Goal: Register for event/course

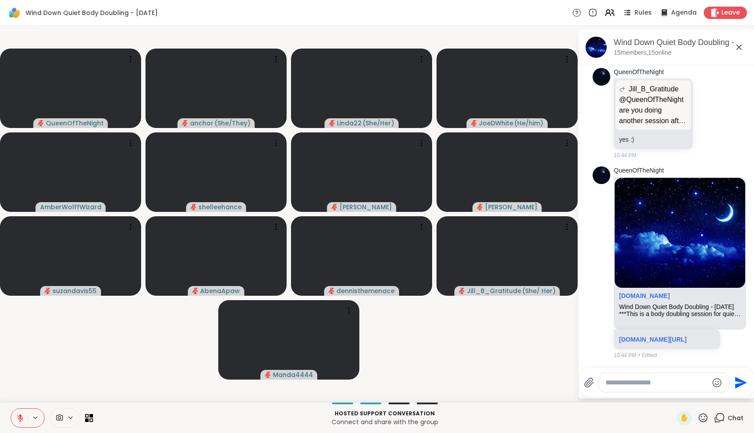
scroll to position [958, 0]
click at [678, 336] on link "[DOMAIN_NAME][URL]" at bounding box center [652, 339] width 67 height 7
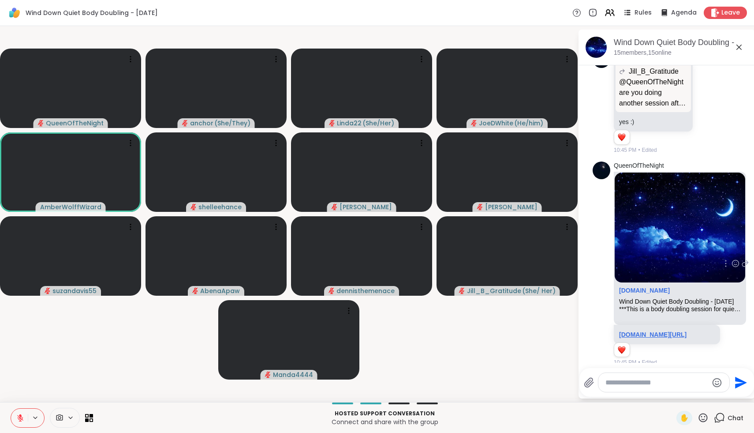
scroll to position [971, 0]
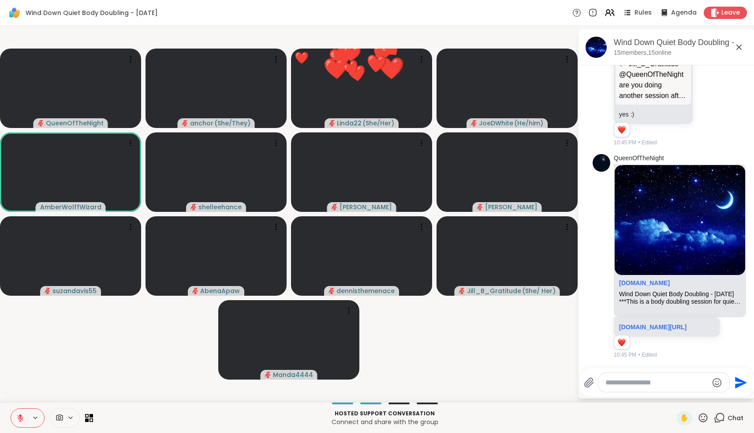
click at [22, 420] on icon at bounding box center [20, 418] width 8 height 8
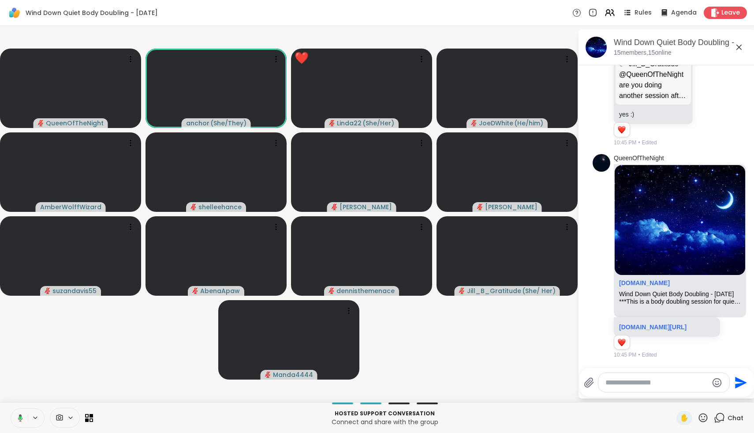
click at [22, 420] on icon at bounding box center [19, 418] width 8 height 8
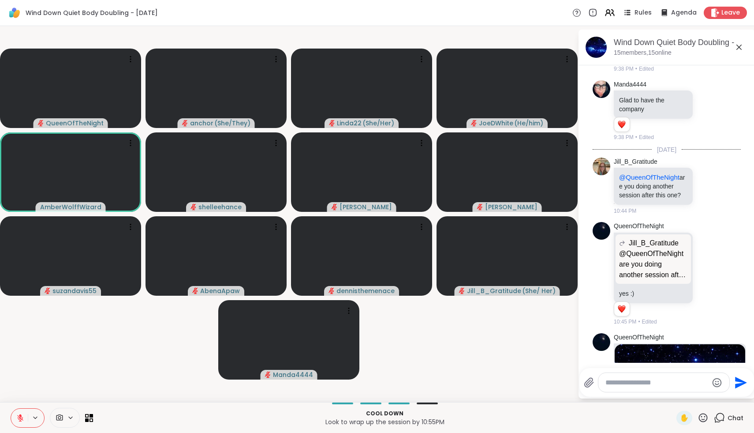
scroll to position [690, 0]
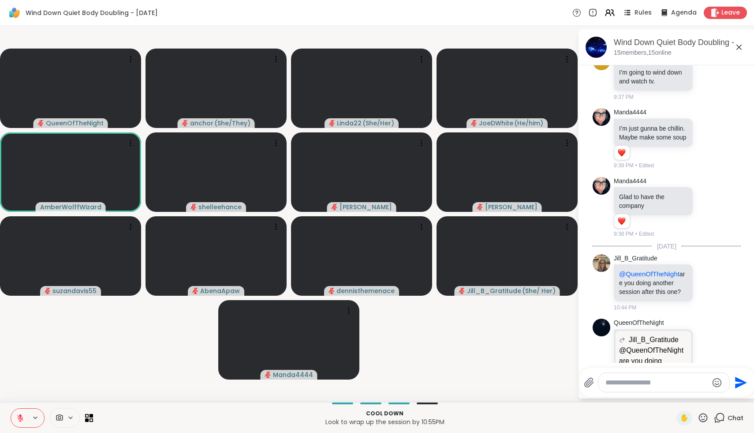
click at [18, 421] on icon at bounding box center [20, 418] width 8 height 8
click at [19, 419] on icon at bounding box center [20, 417] width 5 height 7
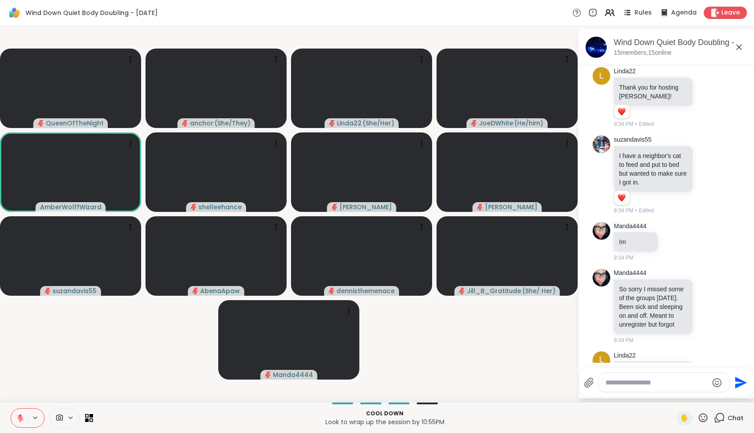
scroll to position [0, 0]
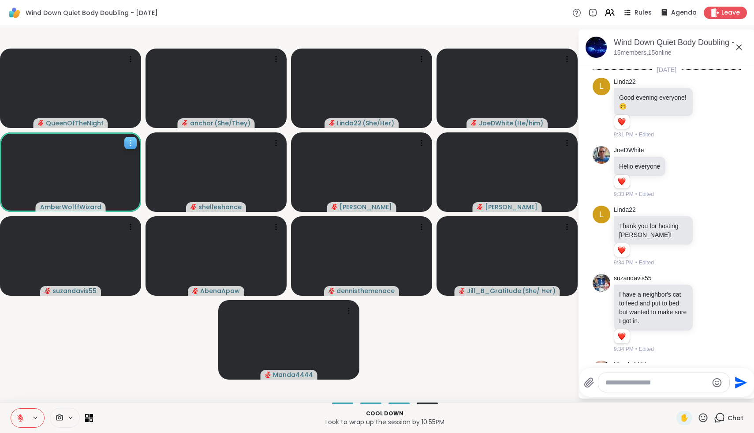
click at [55, 207] on span "AmberWolffWizard" at bounding box center [70, 206] width 61 height 9
click at [82, 185] on h4 "View Profile" at bounding box center [91, 185] width 37 height 9
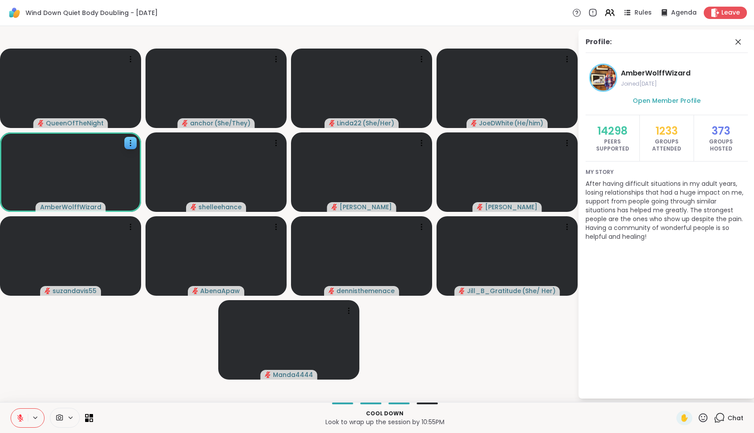
click at [677, 74] on span "AmberWolffWizard" at bounding box center [683, 73] width 124 height 11
click at [666, 98] on span "Open Member Profile" at bounding box center [667, 100] width 68 height 9
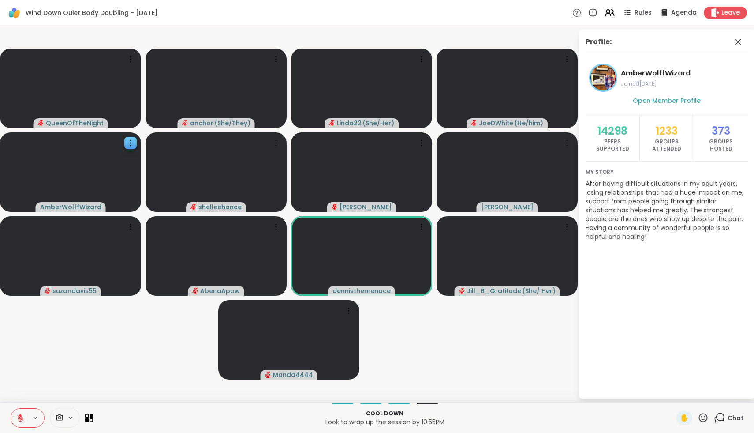
click at [702, 413] on icon at bounding box center [703, 417] width 11 height 11
click at [719, 393] on span "🌟" at bounding box center [716, 394] width 9 height 11
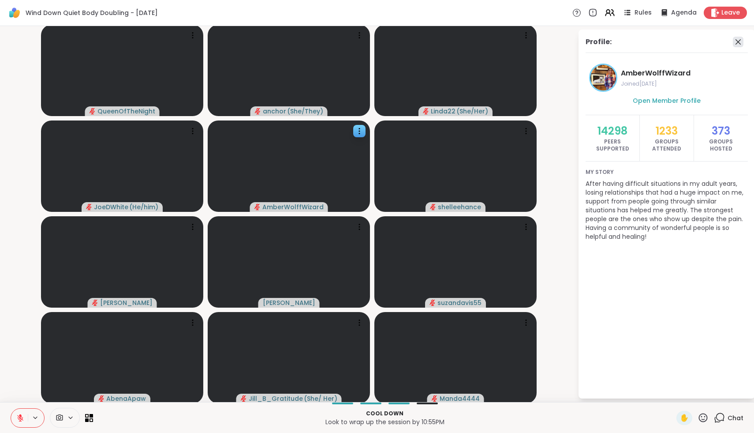
click at [738, 45] on icon at bounding box center [738, 42] width 11 height 11
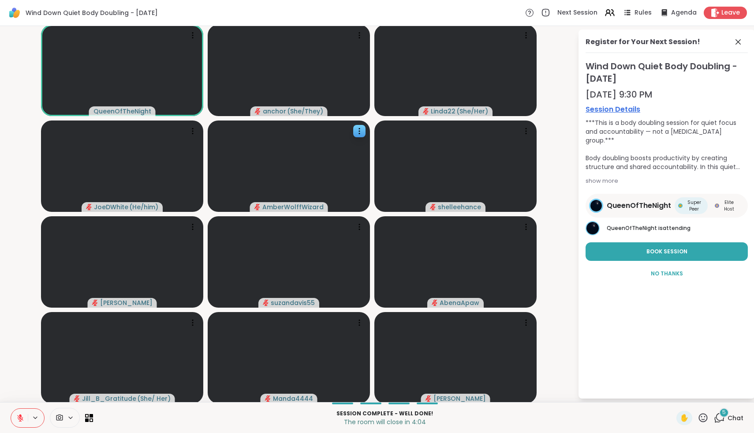
click at [20, 416] on icon at bounding box center [20, 416] width 3 height 4
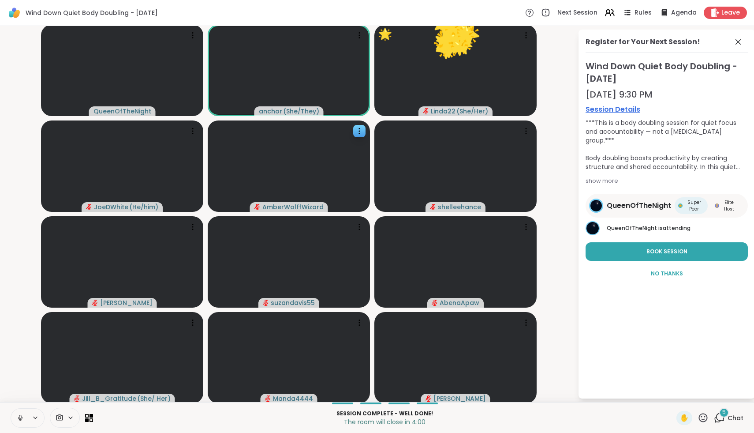
click at [20, 416] on icon at bounding box center [20, 418] width 8 height 8
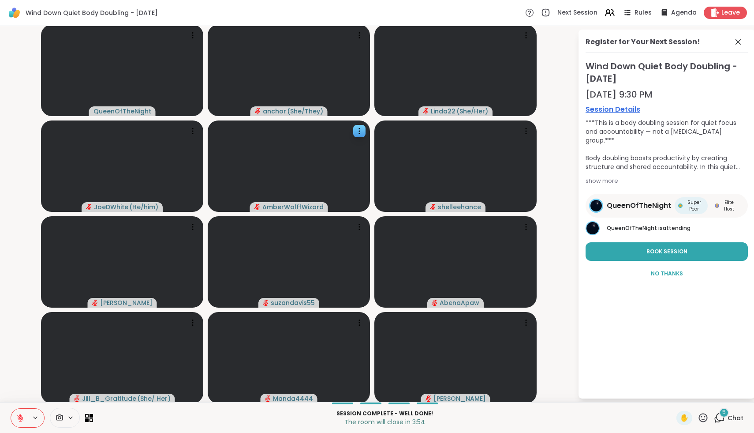
click at [20, 416] on icon at bounding box center [20, 416] width 3 height 4
click at [20, 416] on rect at bounding box center [20, 417] width 3 height 4
drag, startPoint x: 20, startPoint y: 416, endPoint x: 476, endPoint y: 211, distance: 499.8
click at [476, 212] on div "Wind Down Quiet Body Doubling - Thursday Next Session Rules Agenda Leave QueenO…" at bounding box center [377, 216] width 754 height 433
click at [741, 45] on icon at bounding box center [738, 42] width 11 height 11
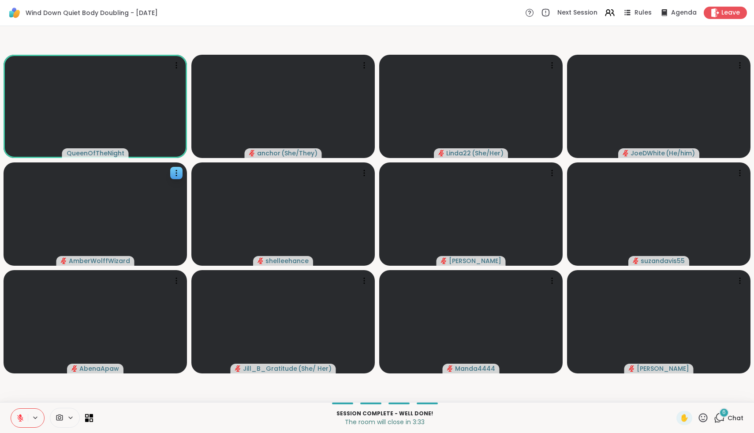
click at [740, 419] on span "Chat" at bounding box center [736, 417] width 16 height 9
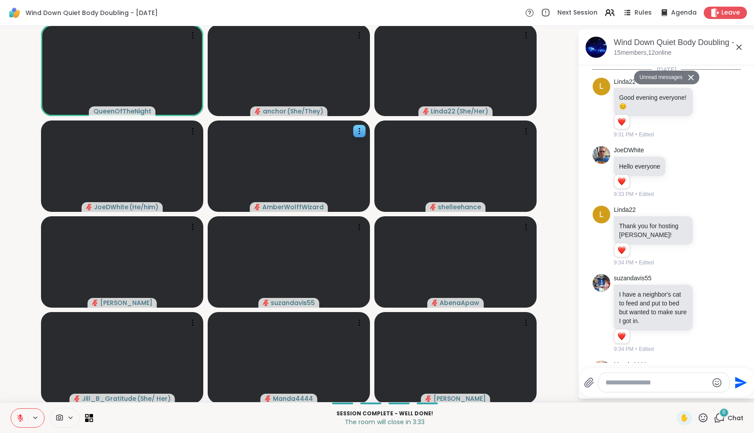
scroll to position [1667, 0]
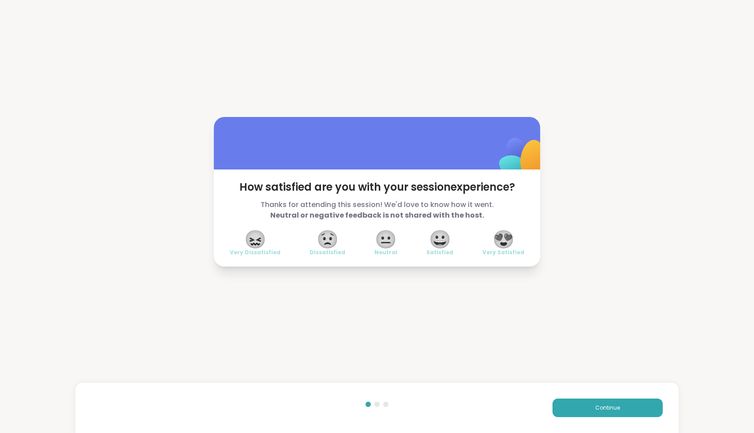
click at [510, 241] on span "😍" at bounding box center [504, 239] width 22 height 16
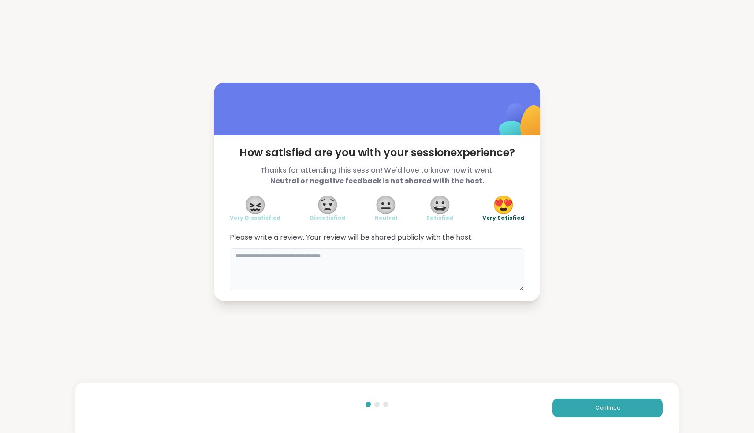
click at [474, 283] on textarea at bounding box center [377, 269] width 295 height 42
type textarea "**********"
click at [596, 403] on button "Continue" at bounding box center [608, 407] width 110 height 19
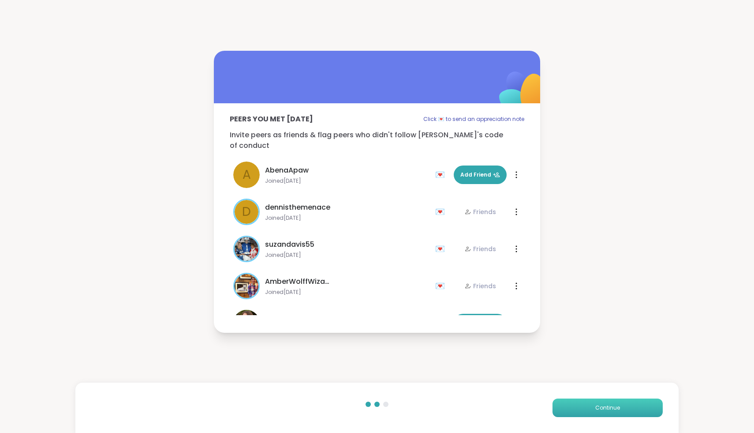
click at [596, 404] on span "Continue" at bounding box center [608, 408] width 25 height 8
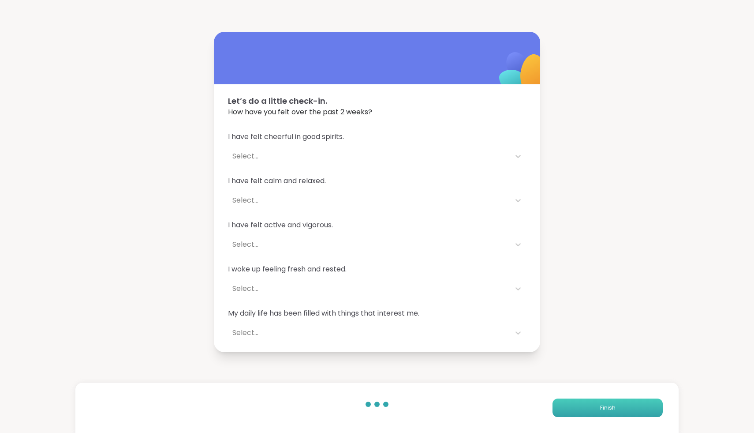
click at [596, 405] on button "Finish" at bounding box center [608, 407] width 110 height 19
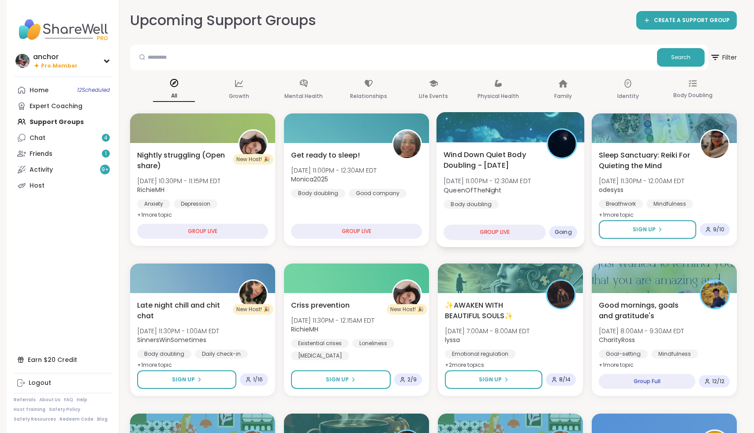
click at [549, 194] on div "Wind Down Quiet Body Doubling - Thursday Thu, Oct 09 | 11:00PM - 12:30AM EDT Qu…" at bounding box center [511, 179] width 134 height 60
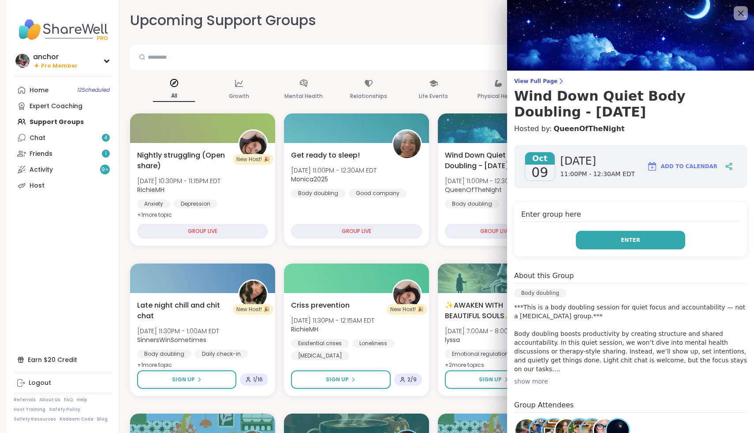
click at [597, 239] on button "Enter" at bounding box center [630, 240] width 109 height 19
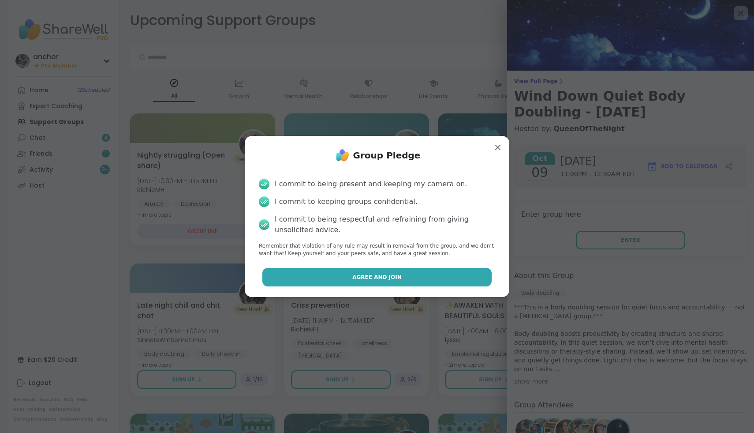
click at [383, 274] on span "Agree and Join" at bounding box center [376, 277] width 49 height 8
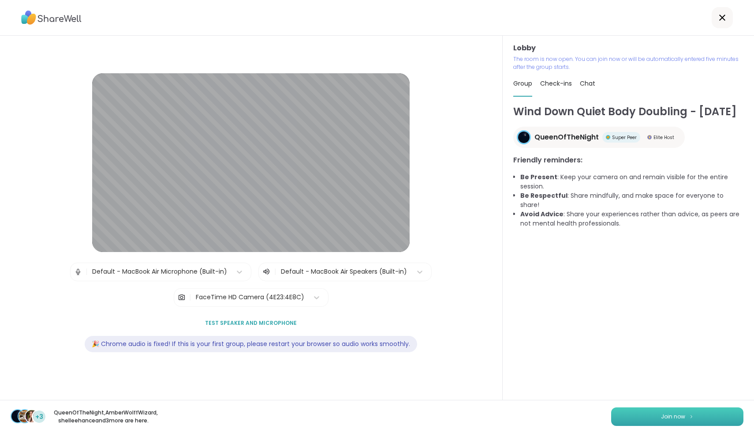
click at [648, 419] on button "Join now" at bounding box center [677, 416] width 132 height 19
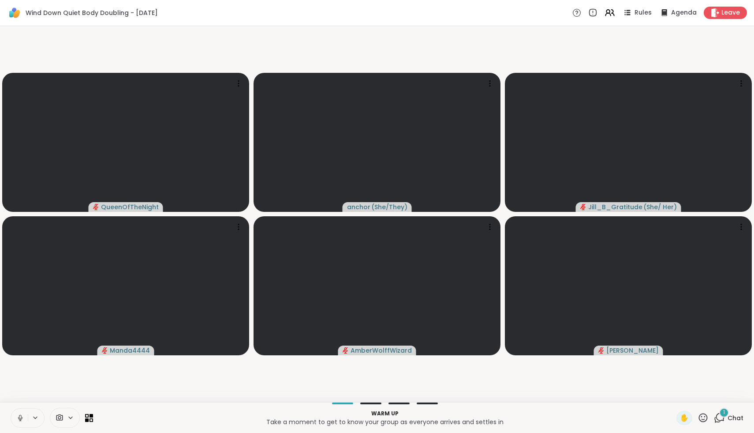
click at [22, 414] on icon at bounding box center [20, 418] width 8 height 8
click at [739, 415] on span "Chat" at bounding box center [736, 417] width 16 height 9
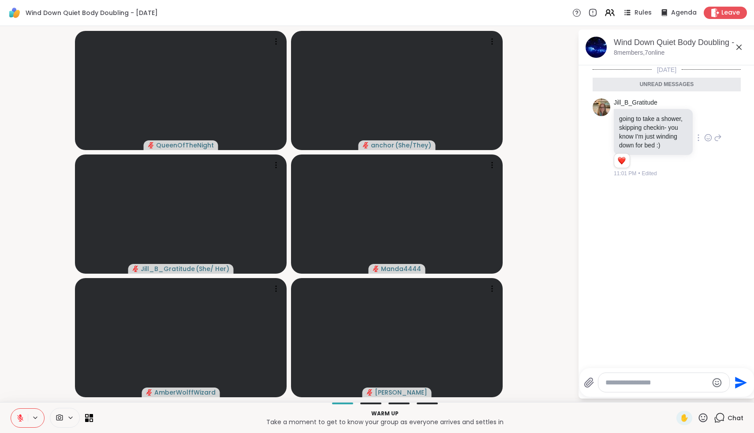
click at [710, 140] on icon at bounding box center [708, 137] width 8 height 9
click at [634, 124] on div "Select Reaction: Heart" at bounding box center [638, 124] width 8 height 8
click at [54, 414] on span at bounding box center [58, 417] width 17 height 8
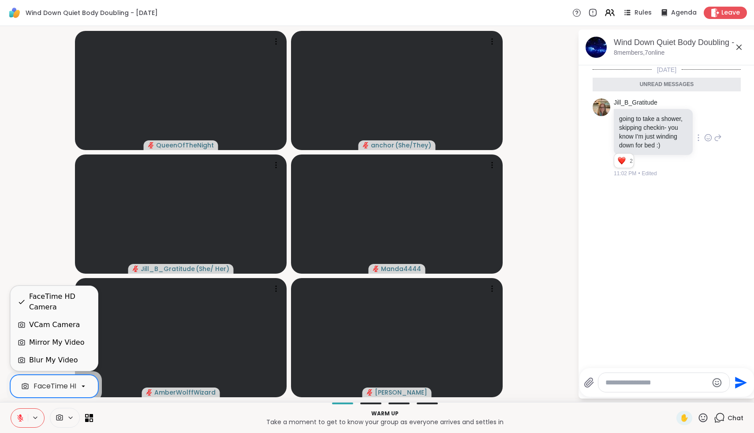
click at [62, 379] on div "FaceTime HD Camera" at bounding box center [54, 386] width 88 height 23
click at [59, 323] on div "VCam Camera" at bounding box center [54, 324] width 51 height 11
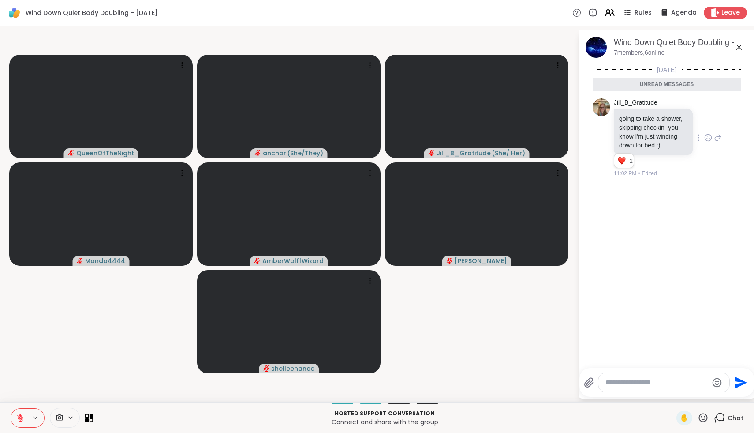
click at [710, 135] on icon at bounding box center [708, 138] width 7 height 7
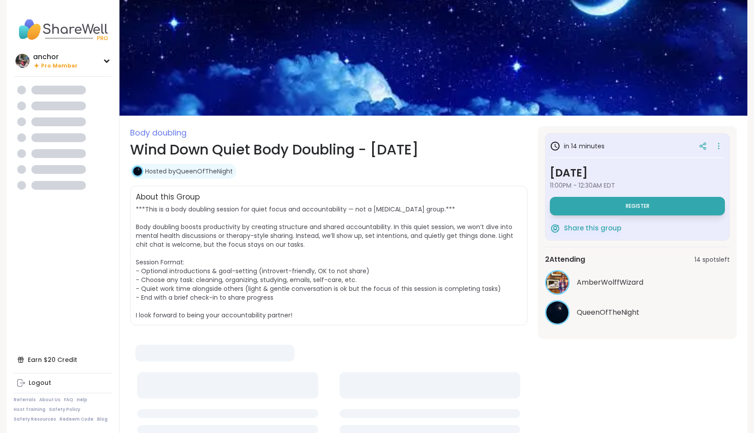
click at [624, 209] on button "Register" at bounding box center [637, 206] width 175 height 19
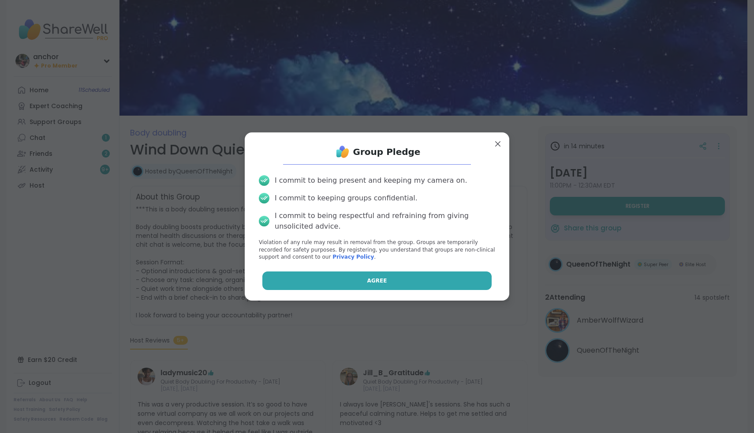
click at [374, 274] on button "Agree" at bounding box center [377, 280] width 230 height 19
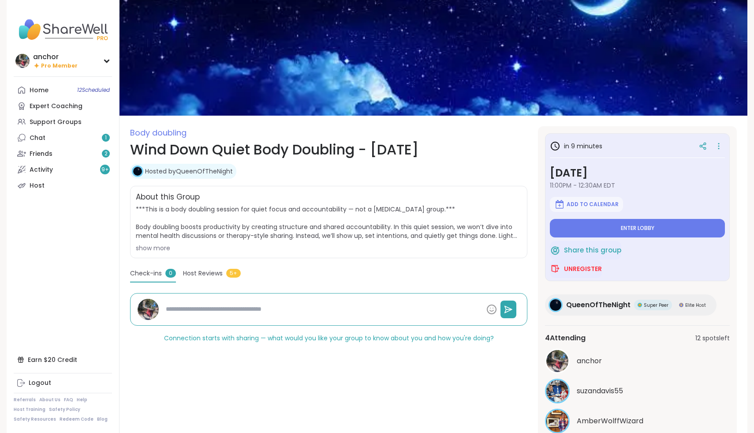
type textarea "*"
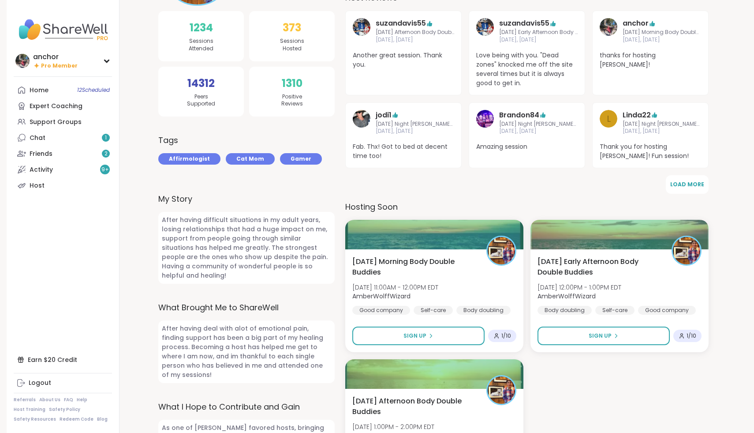
scroll to position [273, 0]
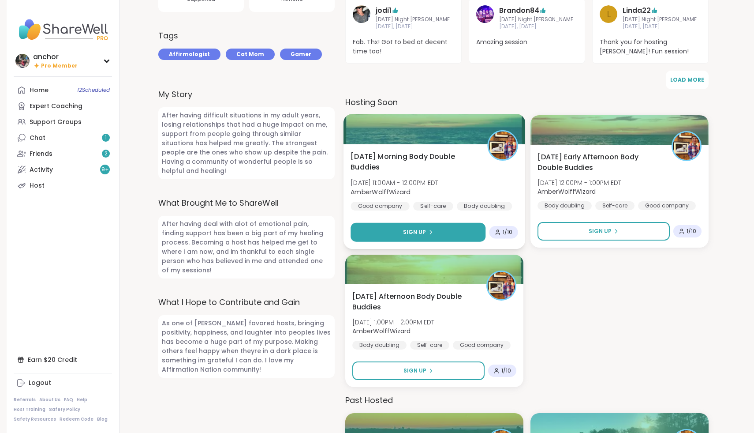
click at [452, 231] on button "Sign Up" at bounding box center [418, 232] width 135 height 19
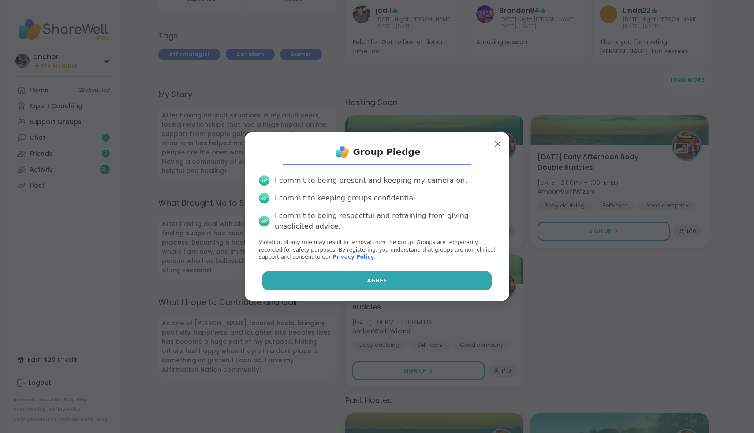
click at [404, 279] on button "Agree" at bounding box center [377, 280] width 230 height 19
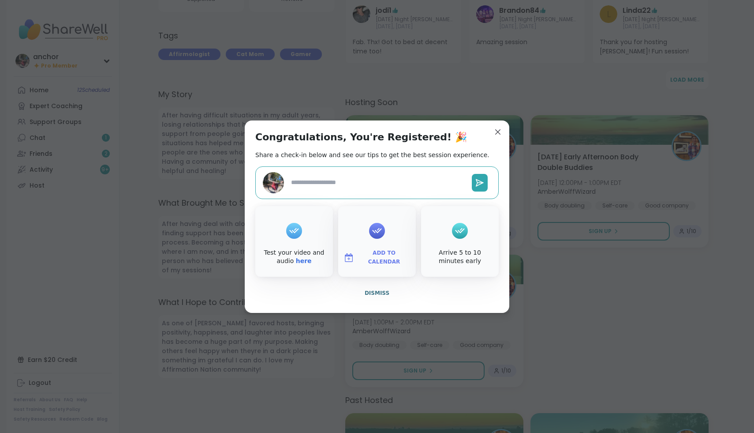
type textarea "*"
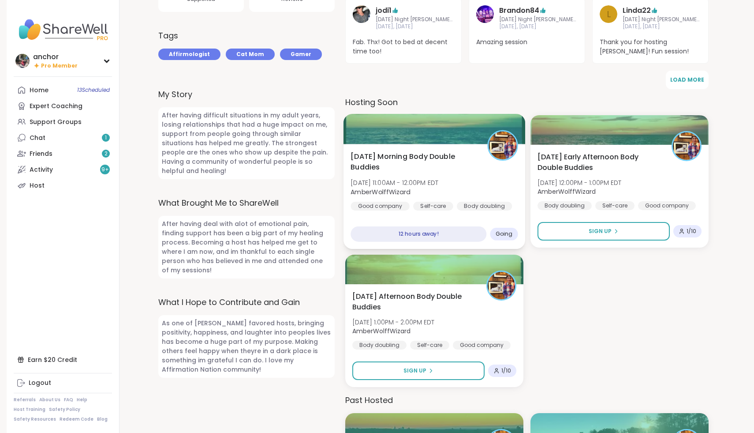
click at [483, 145] on div "[DATE] Morning Body Double Buddies [DATE] 11:00AM - 12:00PM EDT AmberWolffWizar…" at bounding box center [435, 196] width 182 height 105
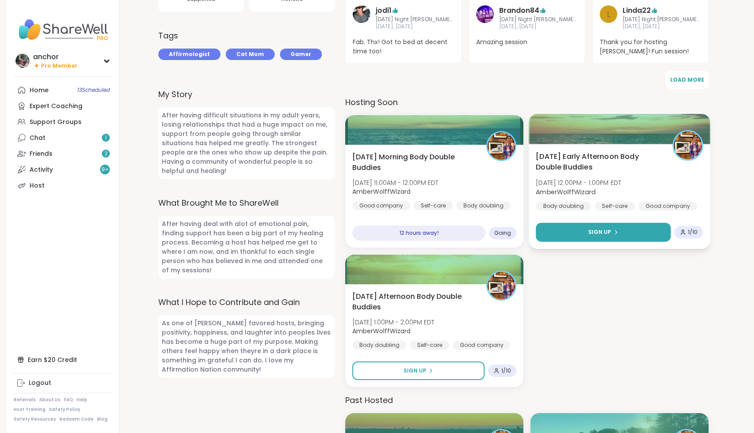
click at [569, 236] on button "Sign Up" at bounding box center [603, 232] width 135 height 19
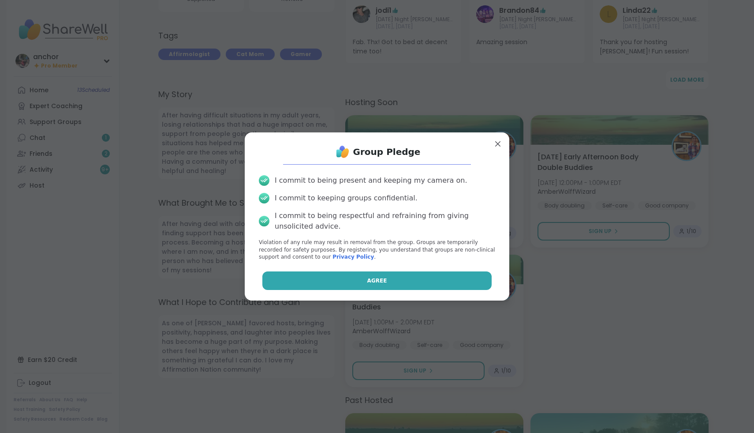
click at [442, 283] on button "Agree" at bounding box center [377, 280] width 230 height 19
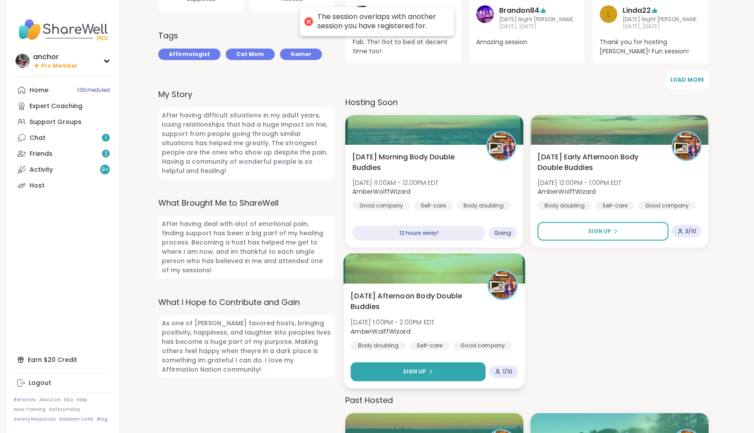
click at [438, 365] on button "Sign Up" at bounding box center [418, 371] width 135 height 19
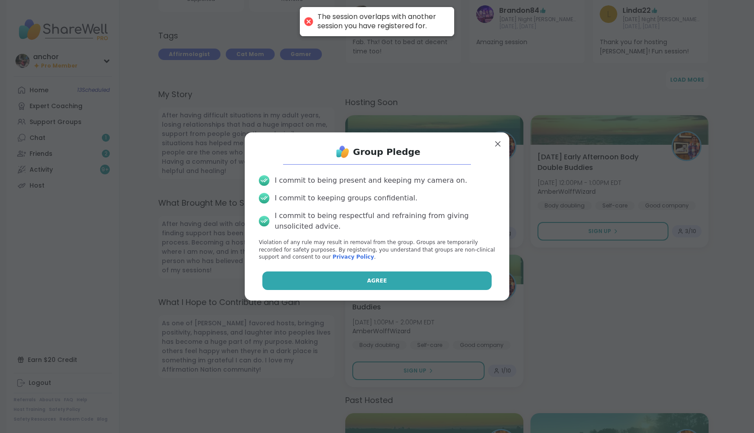
click at [419, 275] on button "Agree" at bounding box center [377, 280] width 230 height 19
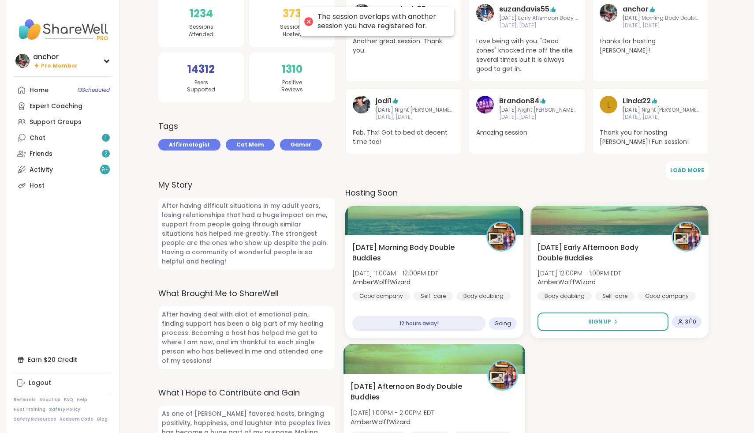
scroll to position [0, 0]
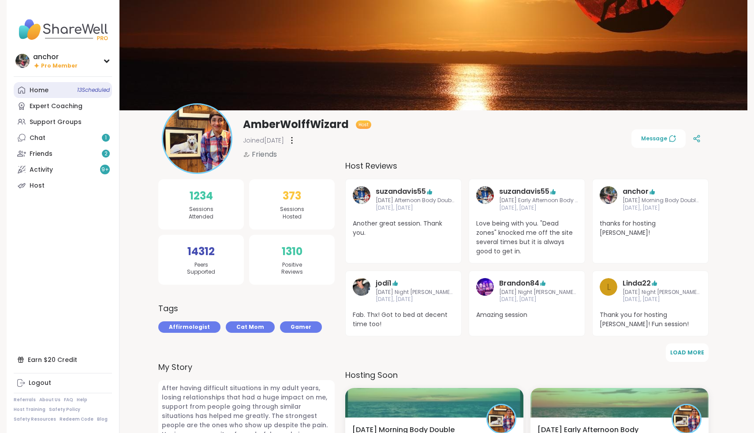
click at [52, 91] on link "Home 13 Scheduled" at bounding box center [63, 90] width 98 height 16
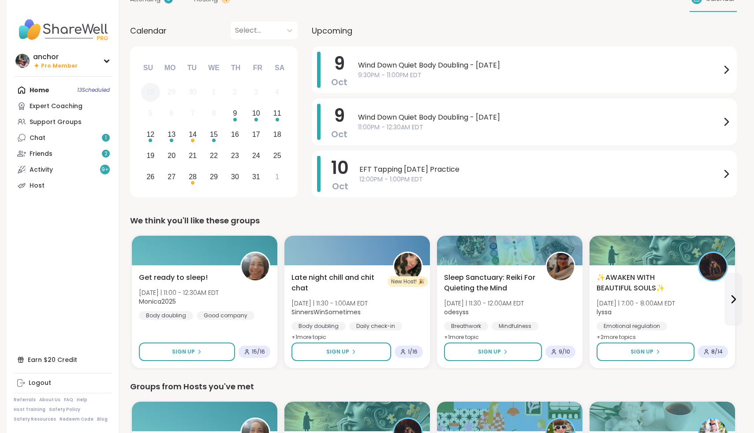
scroll to position [34, 0]
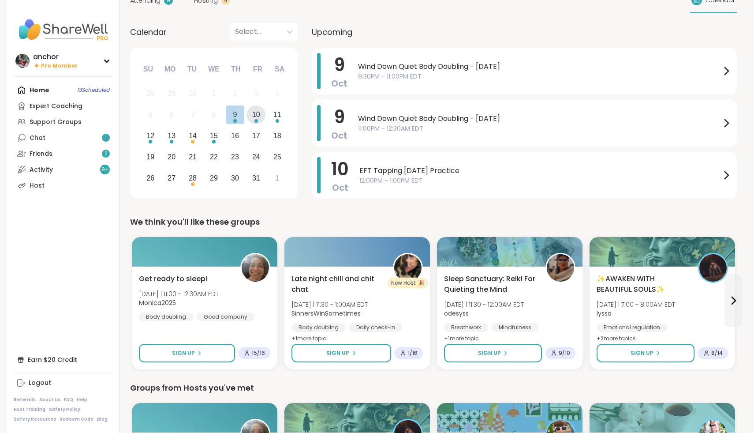
click at [258, 121] on div "10" at bounding box center [256, 114] width 19 height 19
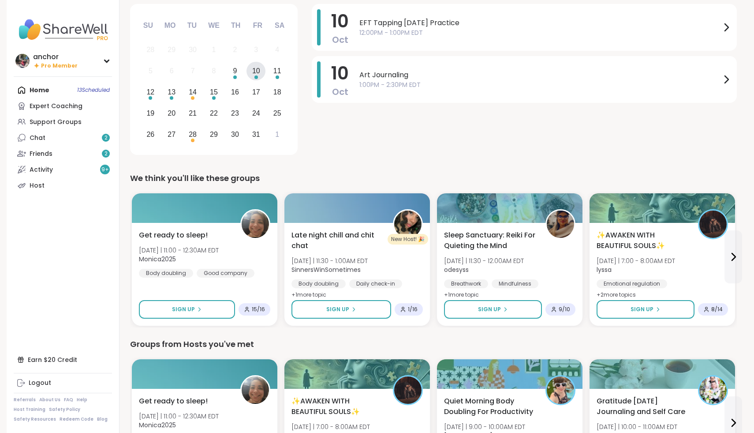
scroll to position [0, 0]
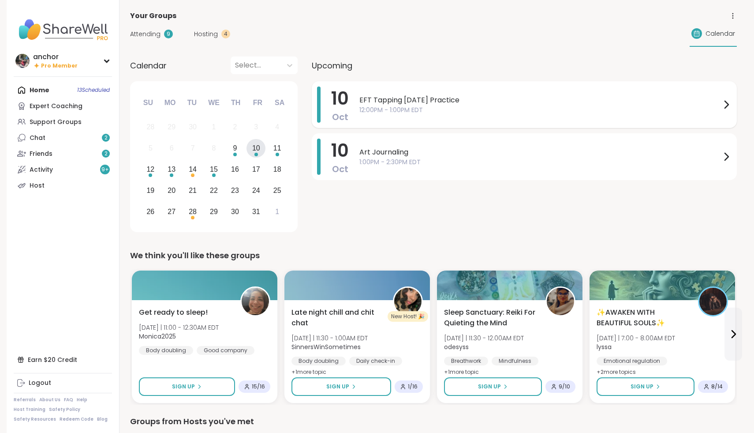
click at [398, 105] on span "12:00PM - 1:00PM EDT" at bounding box center [541, 109] width 362 height 9
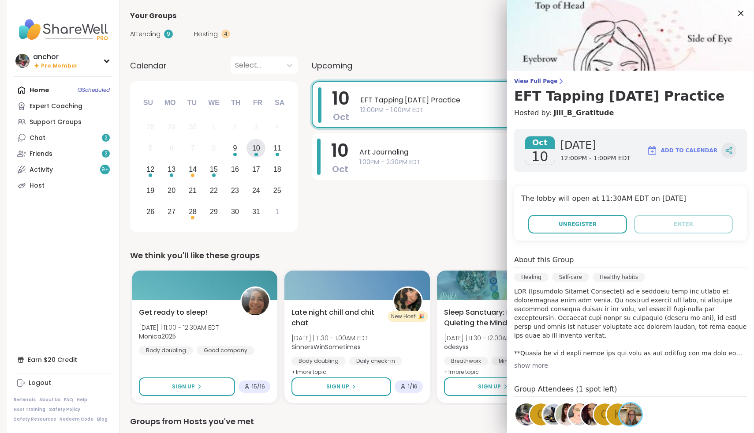
click at [727, 152] on icon at bounding box center [729, 150] width 8 height 8
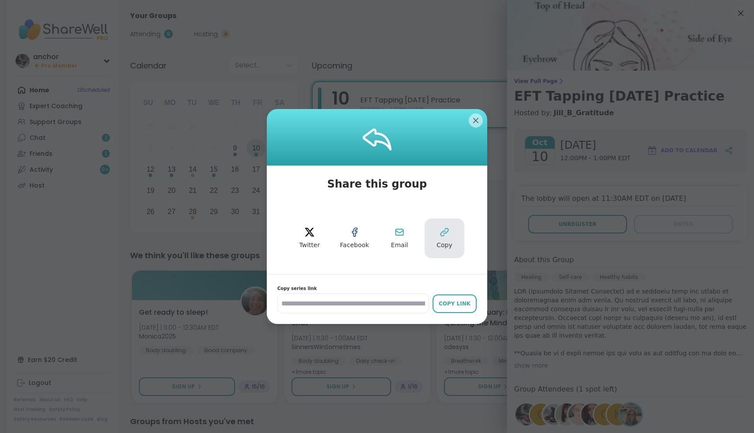
click at [451, 237] on button "Copy" at bounding box center [445, 238] width 40 height 40
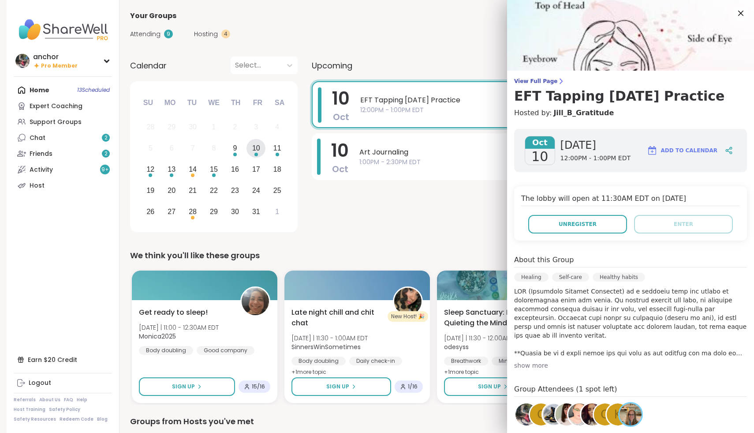
click at [677, 150] on span "Add to Calendar" at bounding box center [689, 150] width 56 height 8
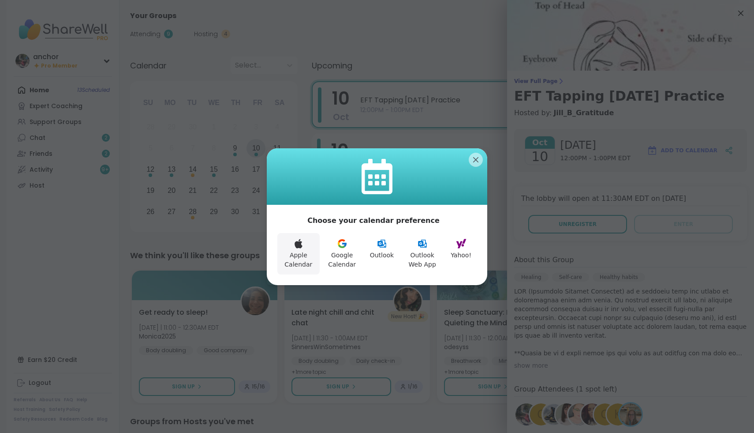
click at [298, 254] on button "Apple Calendar" at bounding box center [298, 253] width 42 height 41
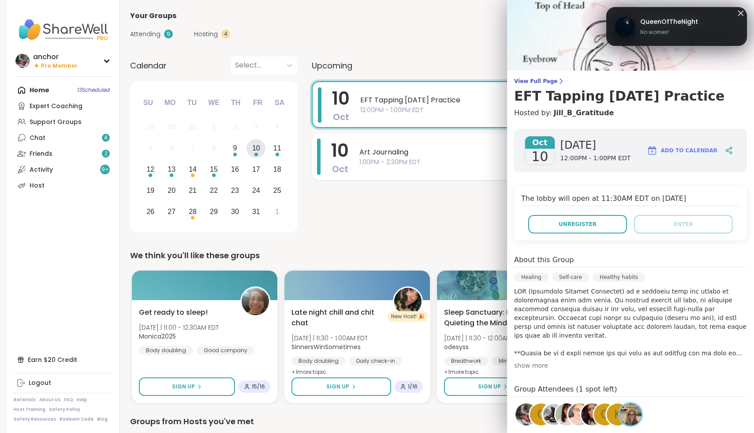
click at [464, 156] on span "Art Journaling" at bounding box center [541, 152] width 362 height 11
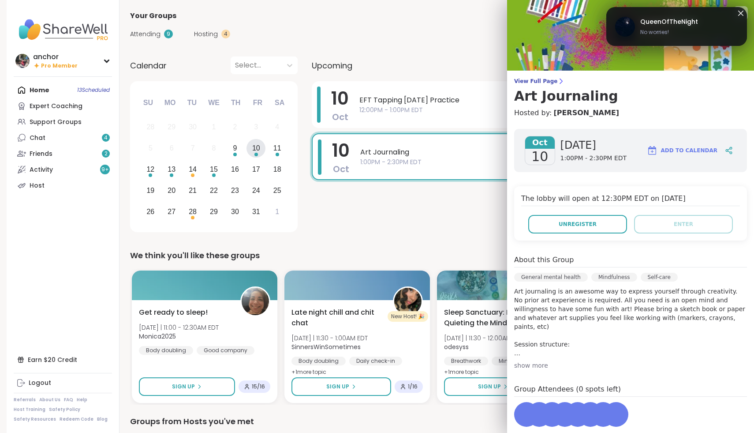
click at [464, 156] on span "Art Journaling" at bounding box center [540, 152] width 360 height 11
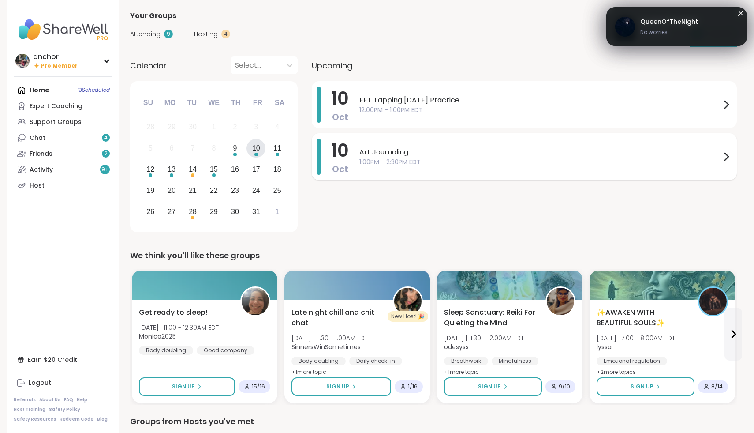
click at [628, 155] on span "Art Journaling" at bounding box center [541, 152] width 362 height 11
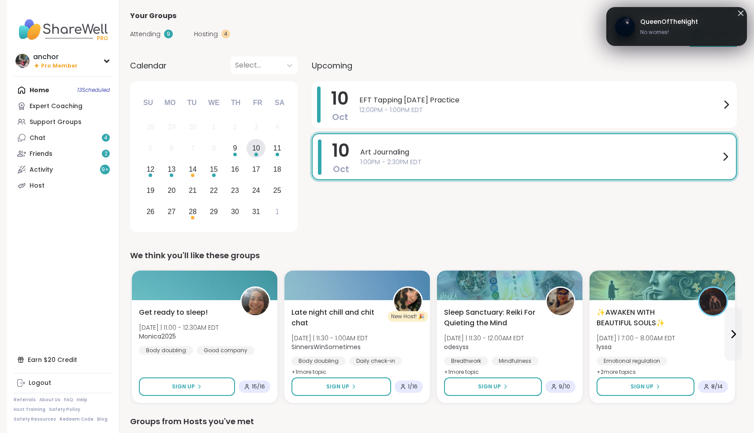
click at [628, 155] on span "1:00PM - 2:30PM EDT" at bounding box center [602, 158] width 67 height 9
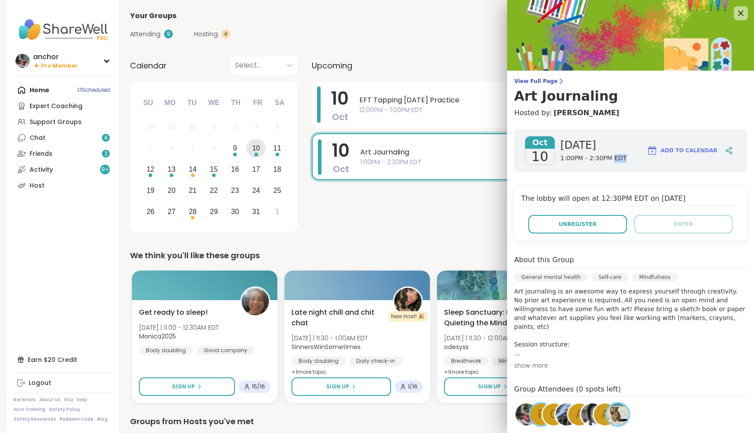
click at [678, 150] on span "Add to Calendar" at bounding box center [689, 150] width 56 height 8
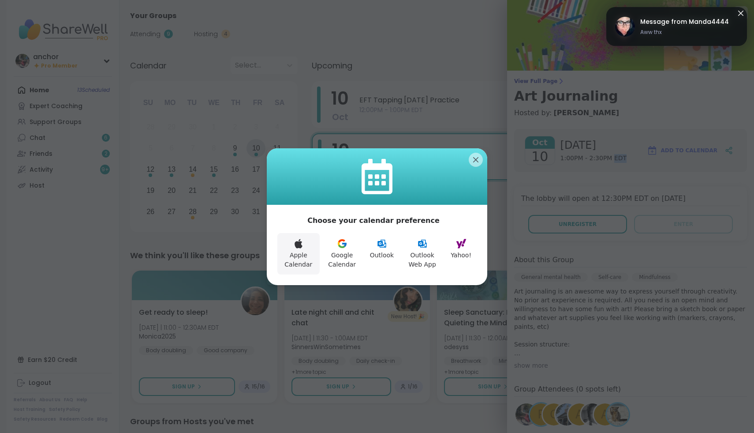
click at [305, 253] on button "Apple Calendar" at bounding box center [298, 253] width 42 height 41
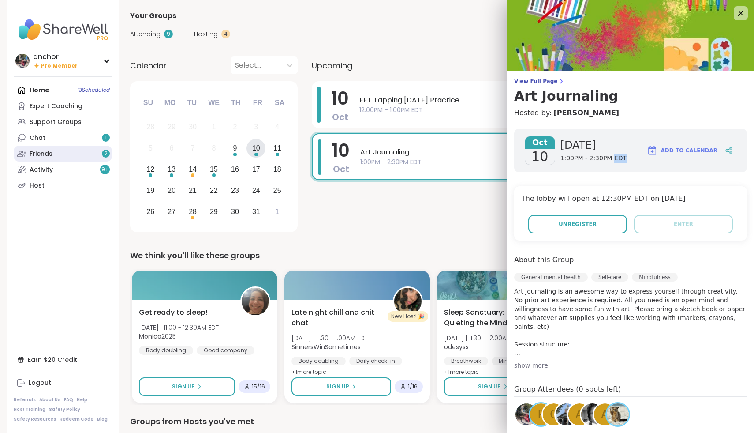
click at [79, 154] on link "Friends 2" at bounding box center [63, 154] width 98 height 16
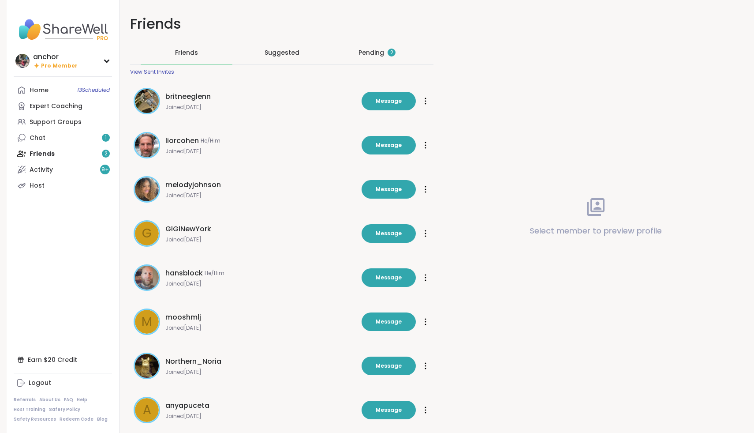
click at [368, 57] on div "Pending 2" at bounding box center [377, 52] width 92 height 23
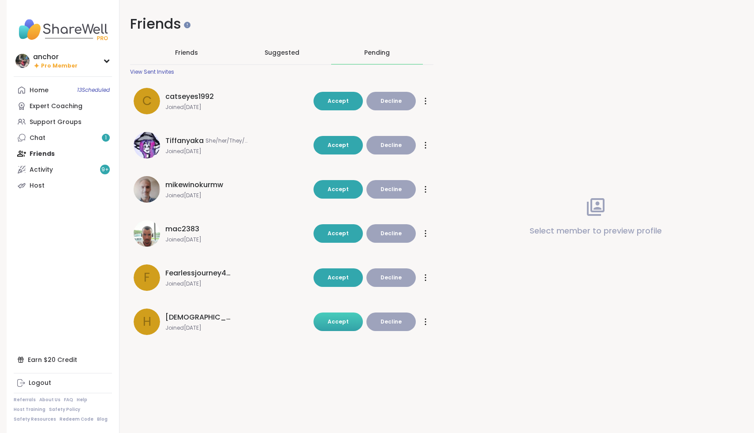
click at [335, 324] on span "Accept" at bounding box center [338, 321] width 21 height 7
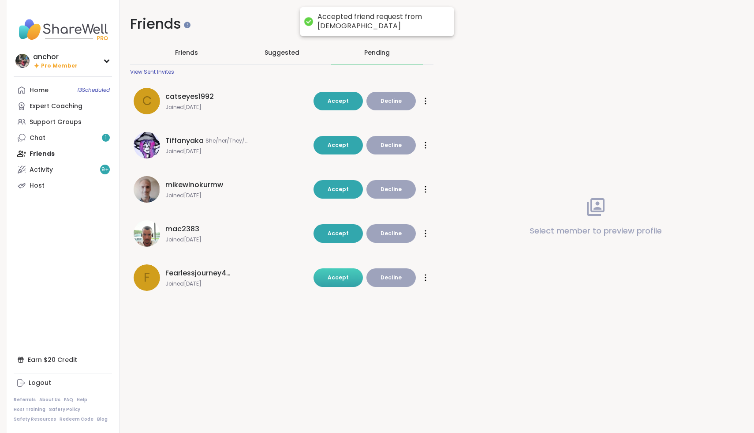
click at [332, 282] on button "Accept" at bounding box center [338, 277] width 49 height 19
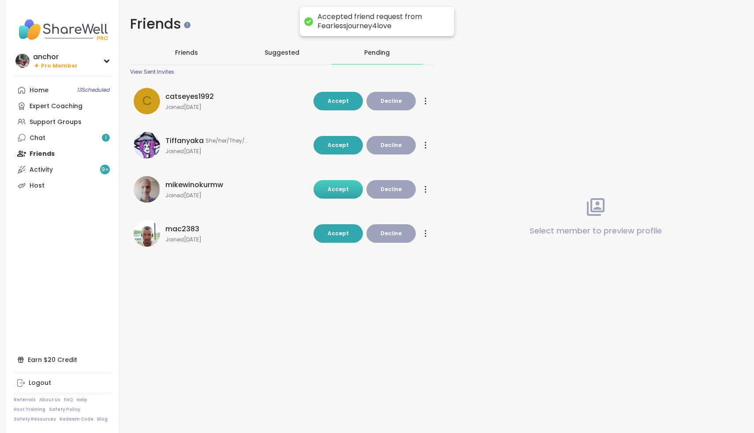
click at [324, 192] on button "Accept" at bounding box center [338, 189] width 49 height 19
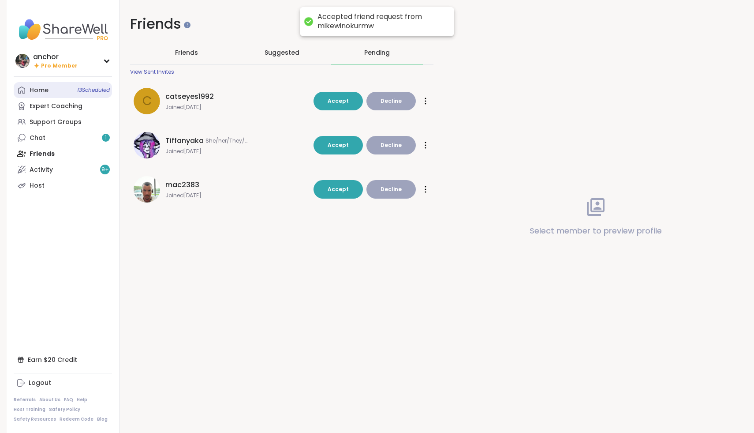
click at [46, 82] on link "Home 13 Scheduled" at bounding box center [63, 90] width 98 height 16
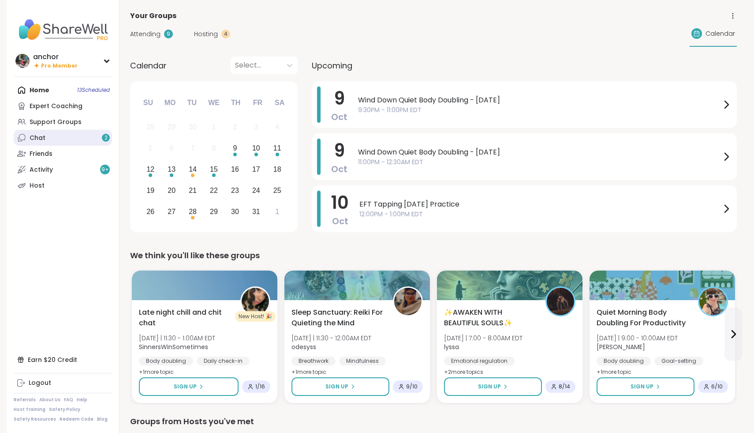
click at [76, 133] on link "Chat 2" at bounding box center [63, 138] width 98 height 16
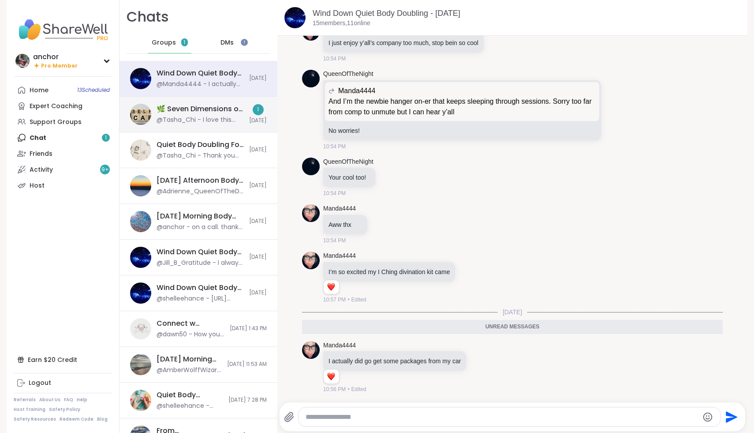
click at [207, 118] on div "@Tasha_Chi - I love this and how it gives an actual description for the levels.…" at bounding box center [200, 120] width 87 height 9
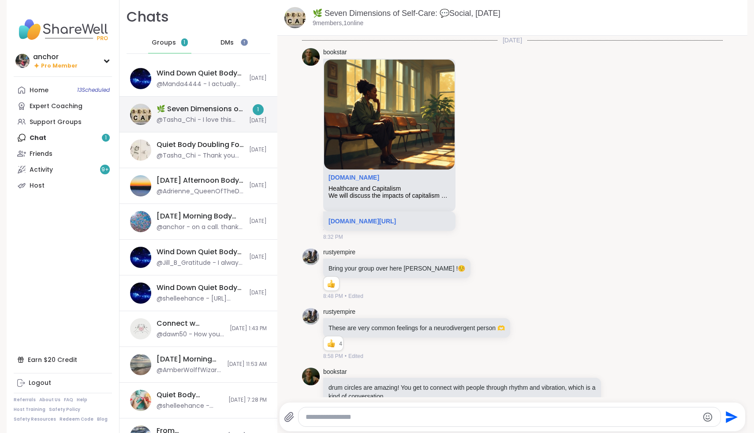
scroll to position [1440, 0]
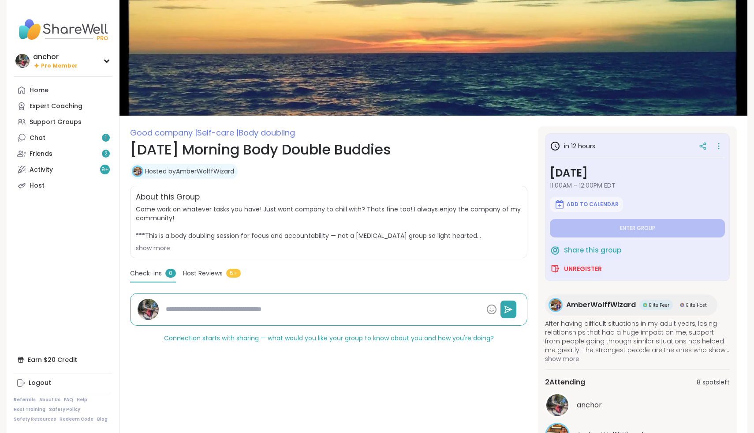
type textarea "*"
click at [598, 271] on span "Unregister" at bounding box center [583, 268] width 38 height 9
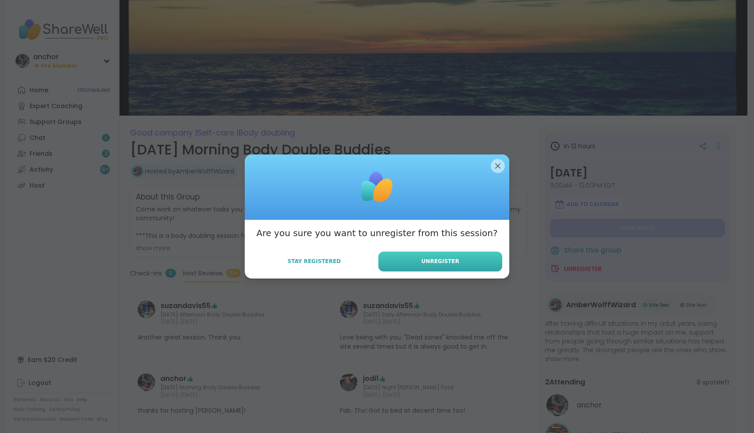
click at [432, 262] on span "Unregister" at bounding box center [441, 261] width 38 height 8
